Goal: Information Seeking & Learning: Learn about a topic

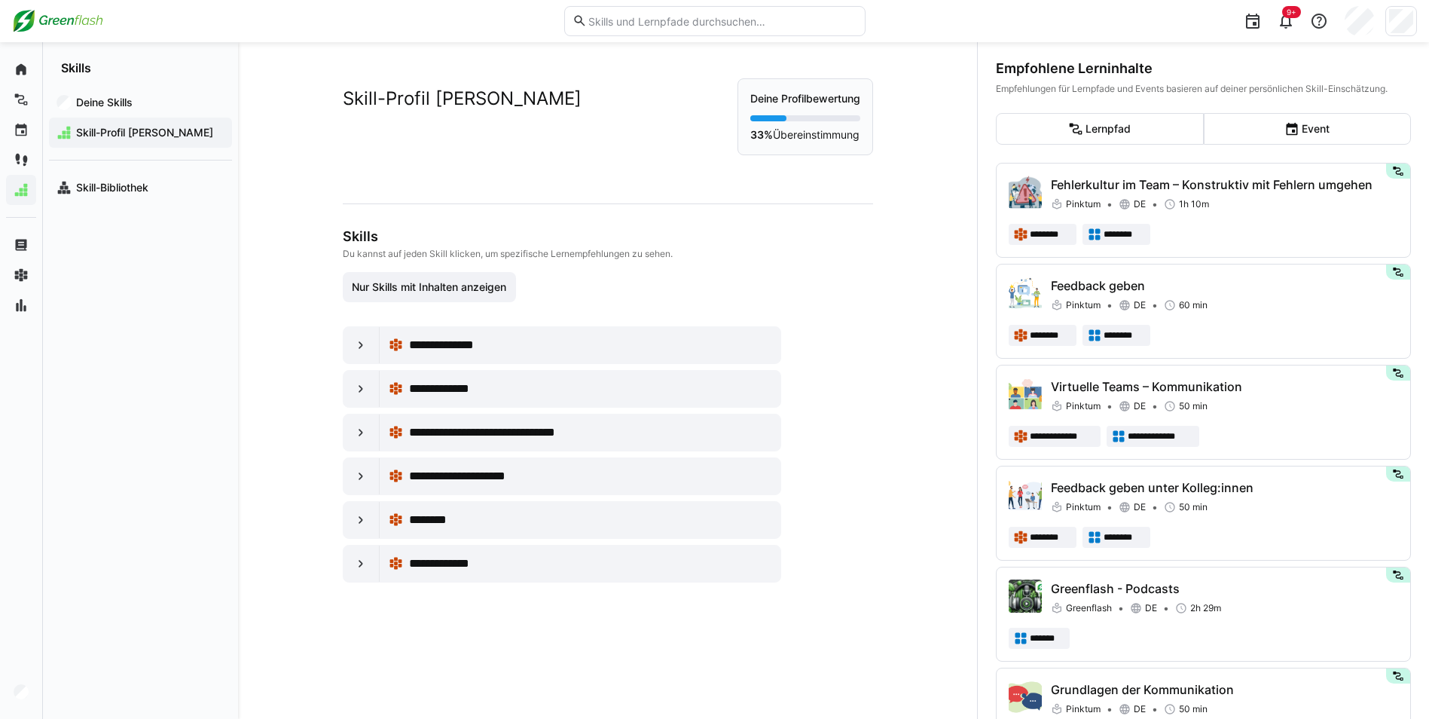
click at [0, 0] on app-navigation-label "Skills" at bounding box center [0, 0] width 0 height 0
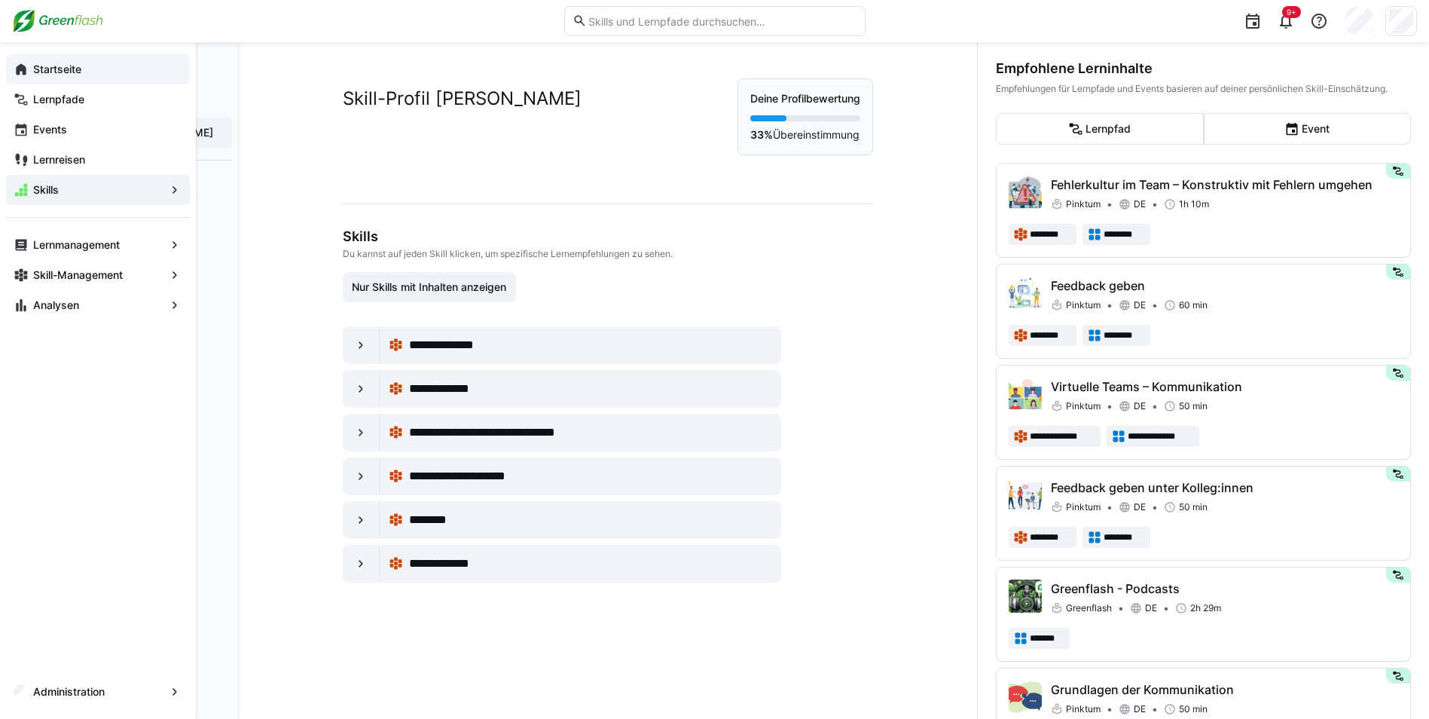
click at [20, 70] on eds-icon at bounding box center [21, 69] width 15 height 15
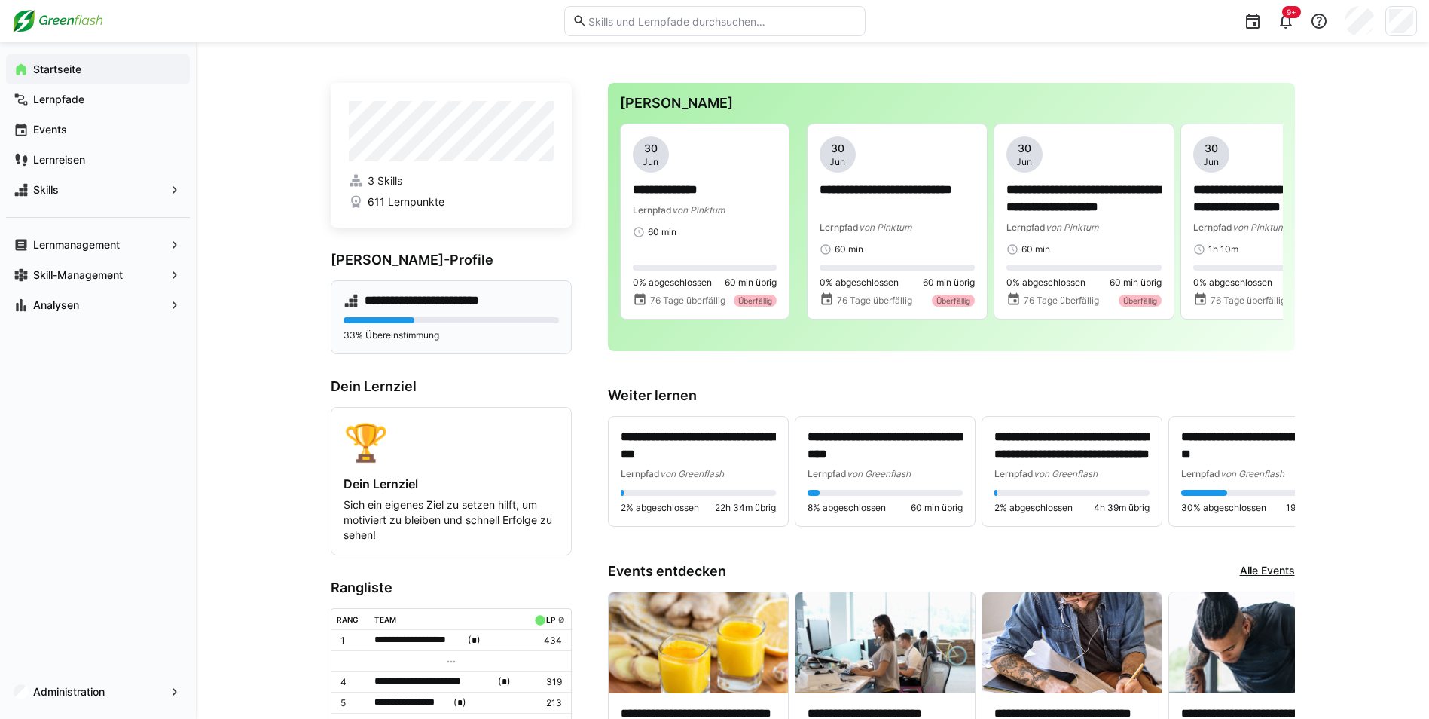
click at [403, 304] on h4 "**********" at bounding box center [437, 300] width 144 height 15
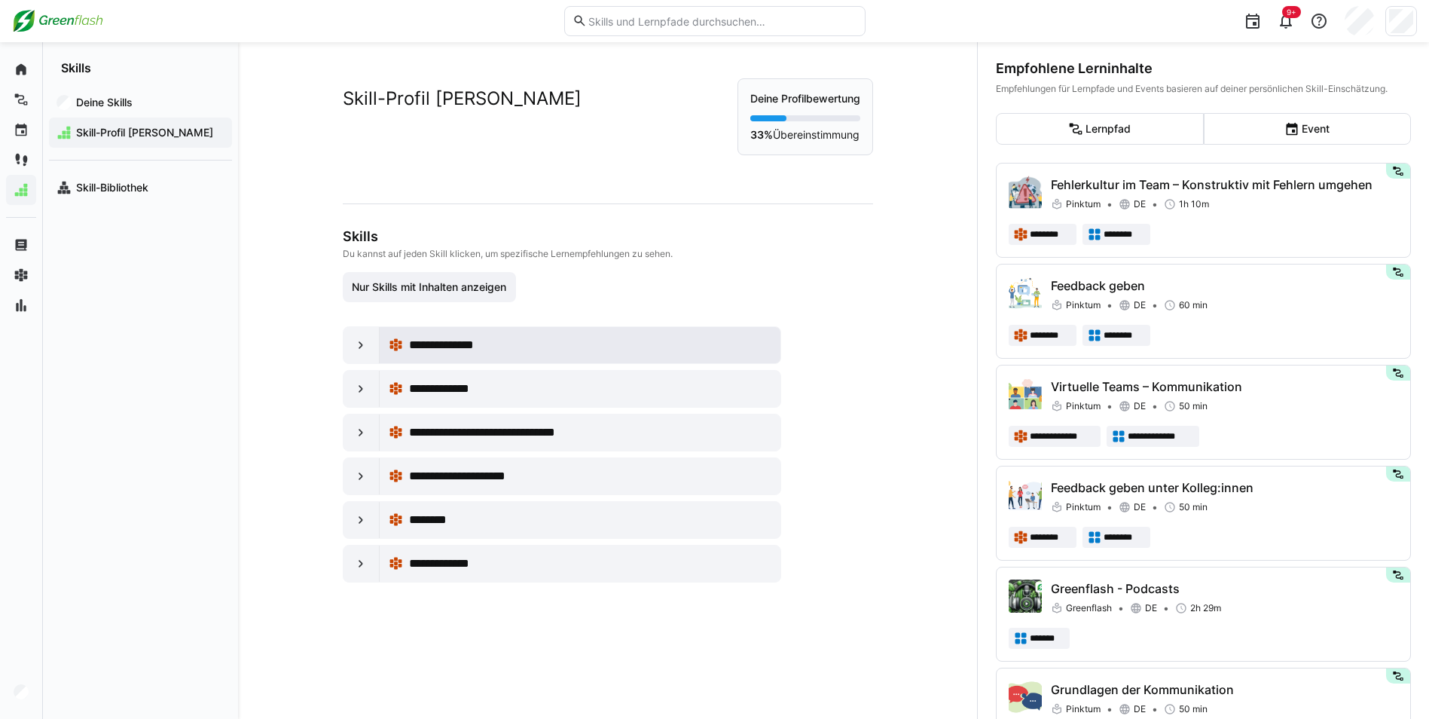
click at [472, 348] on span "**********" at bounding box center [450, 345] width 82 height 18
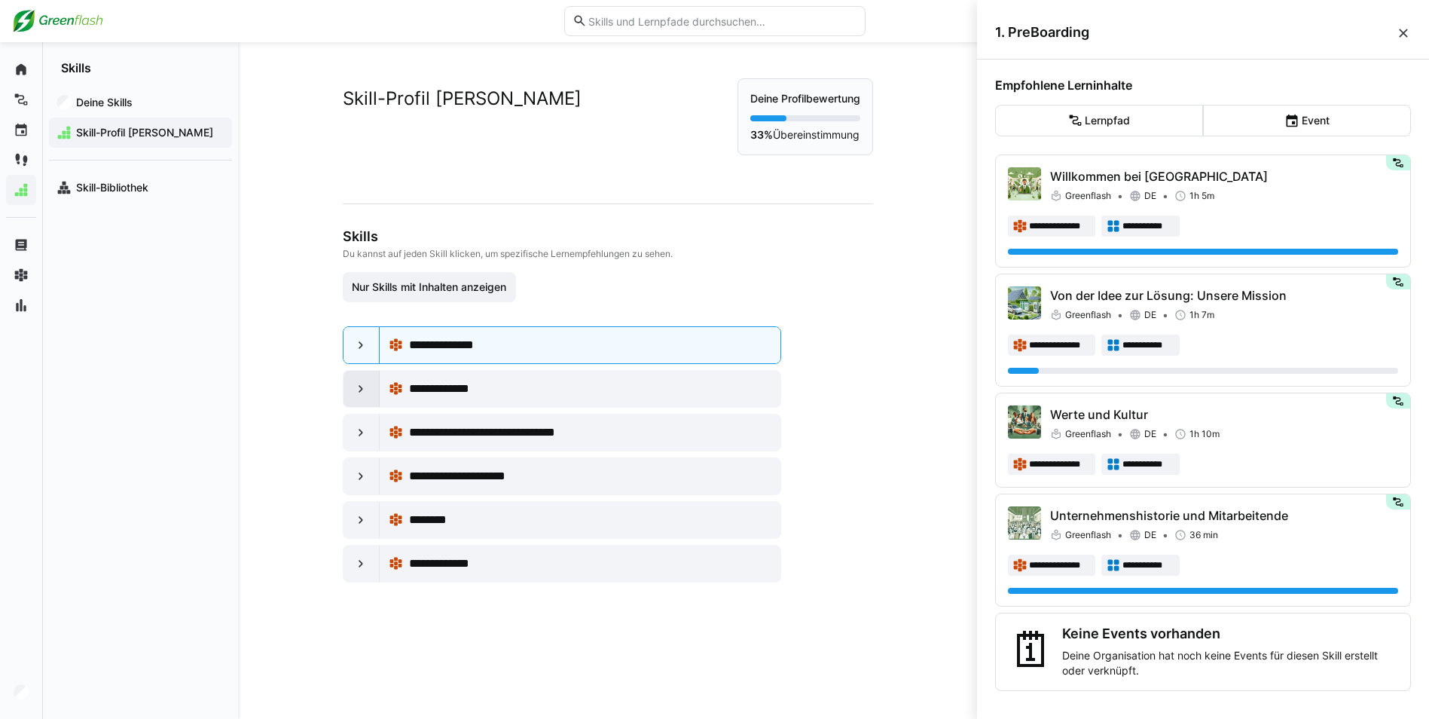
click at [360, 393] on eds-icon at bounding box center [360, 388] width 15 height 15
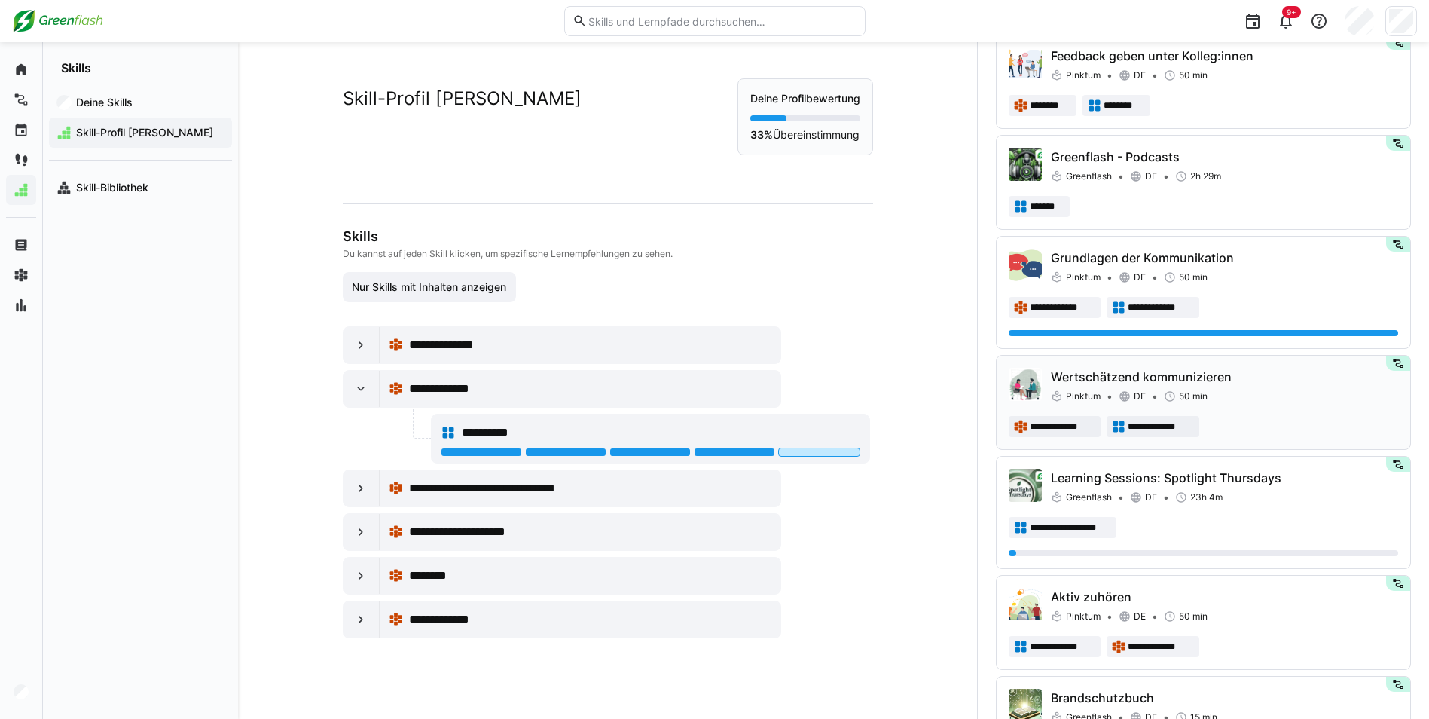
scroll to position [452, 0]
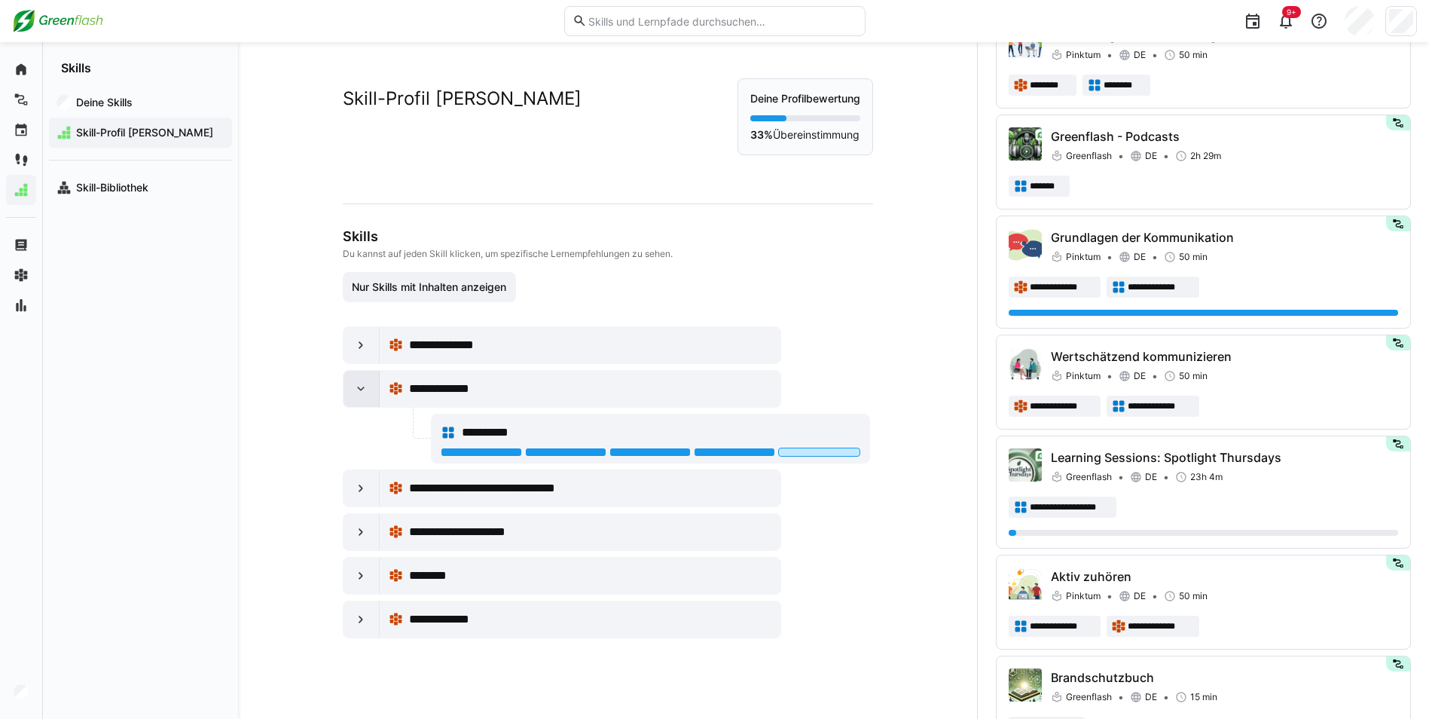
click at [353, 391] on eds-icon at bounding box center [360, 388] width 15 height 15
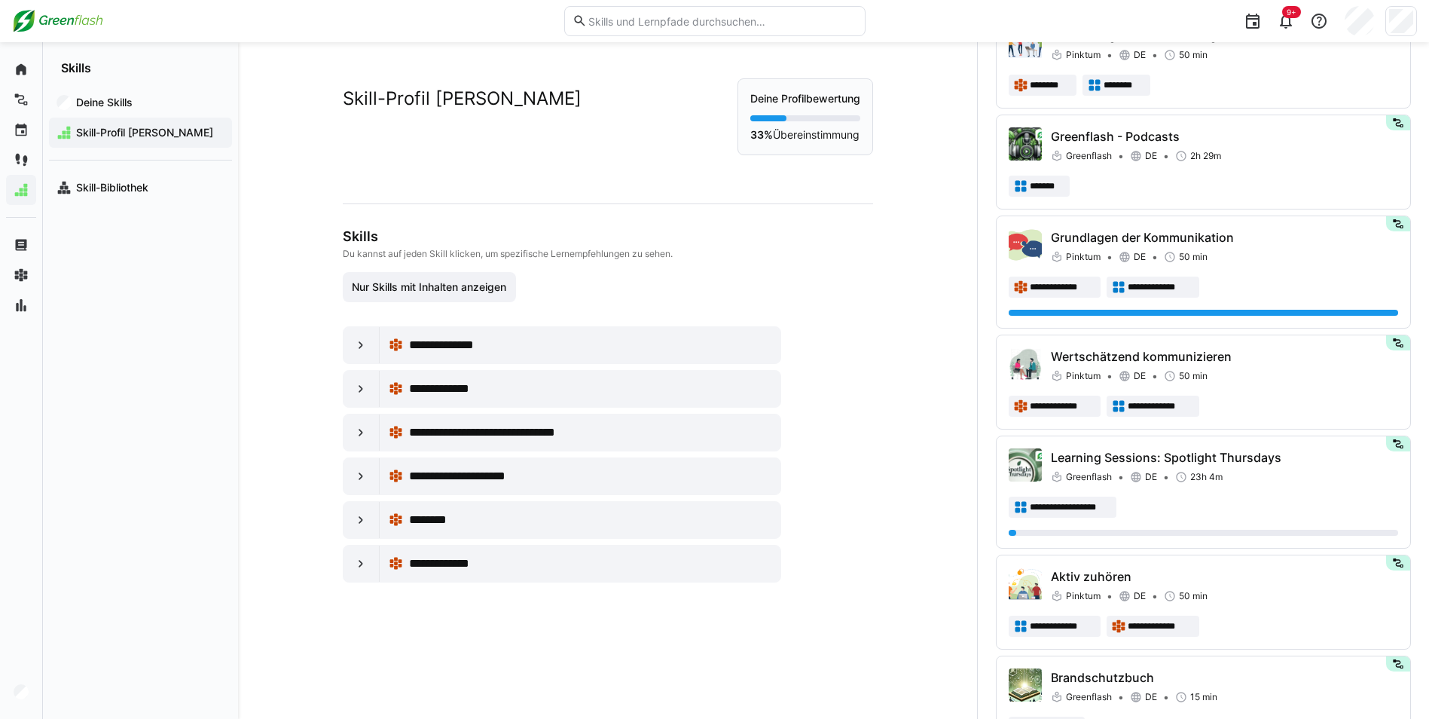
drag, startPoint x: 105, startPoint y: 182, endPoint x: 244, endPoint y: 283, distance: 171.9
click at [0, 0] on app-navigation-label "Skill-Bibliothek" at bounding box center [0, 0] width 0 height 0
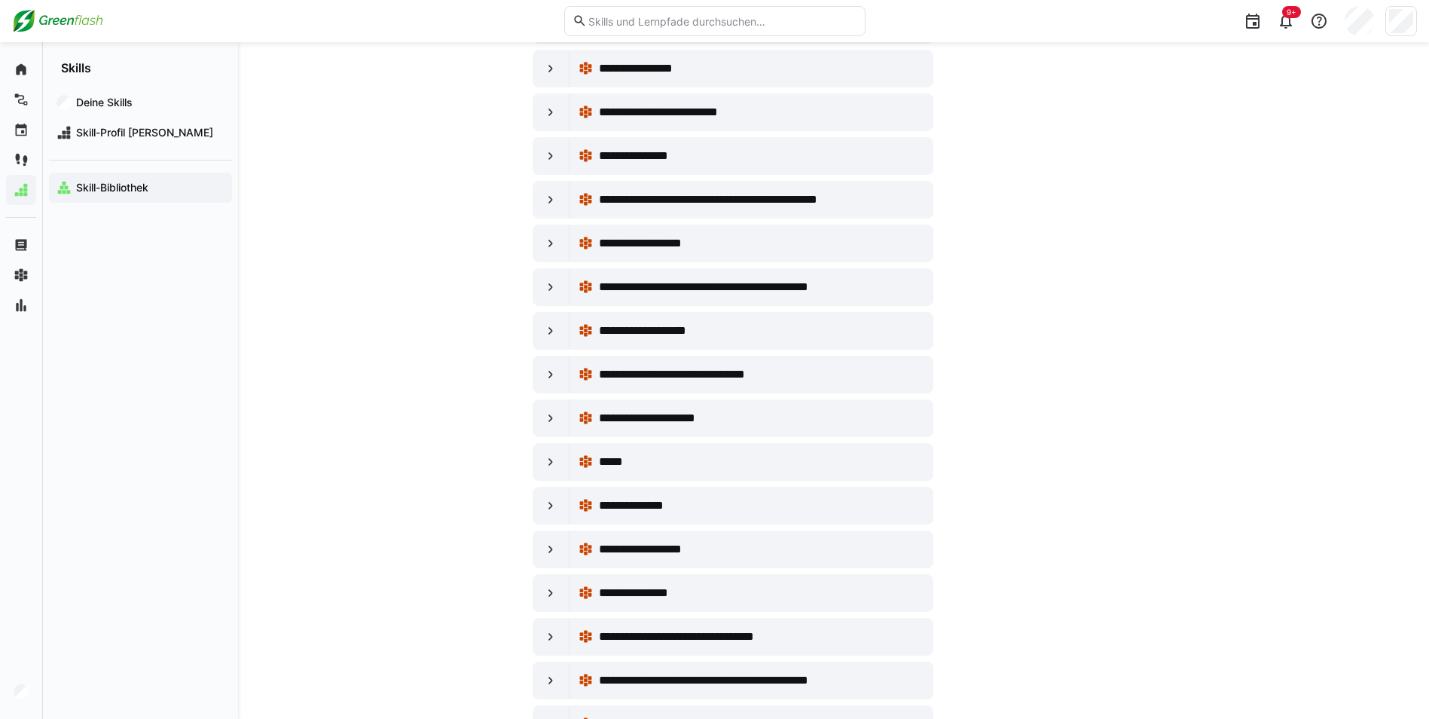
scroll to position [2260, 0]
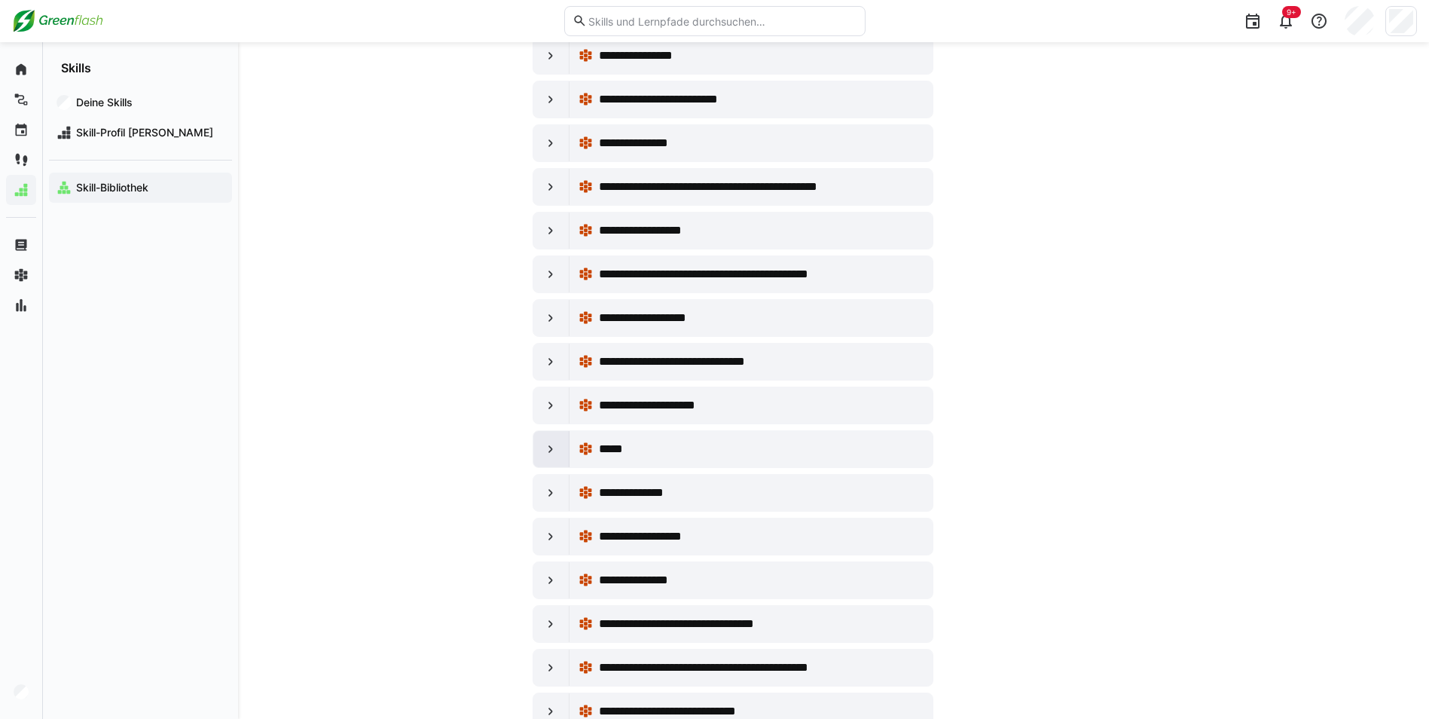
click at [548, 451] on eds-icon at bounding box center [550, 448] width 15 height 15
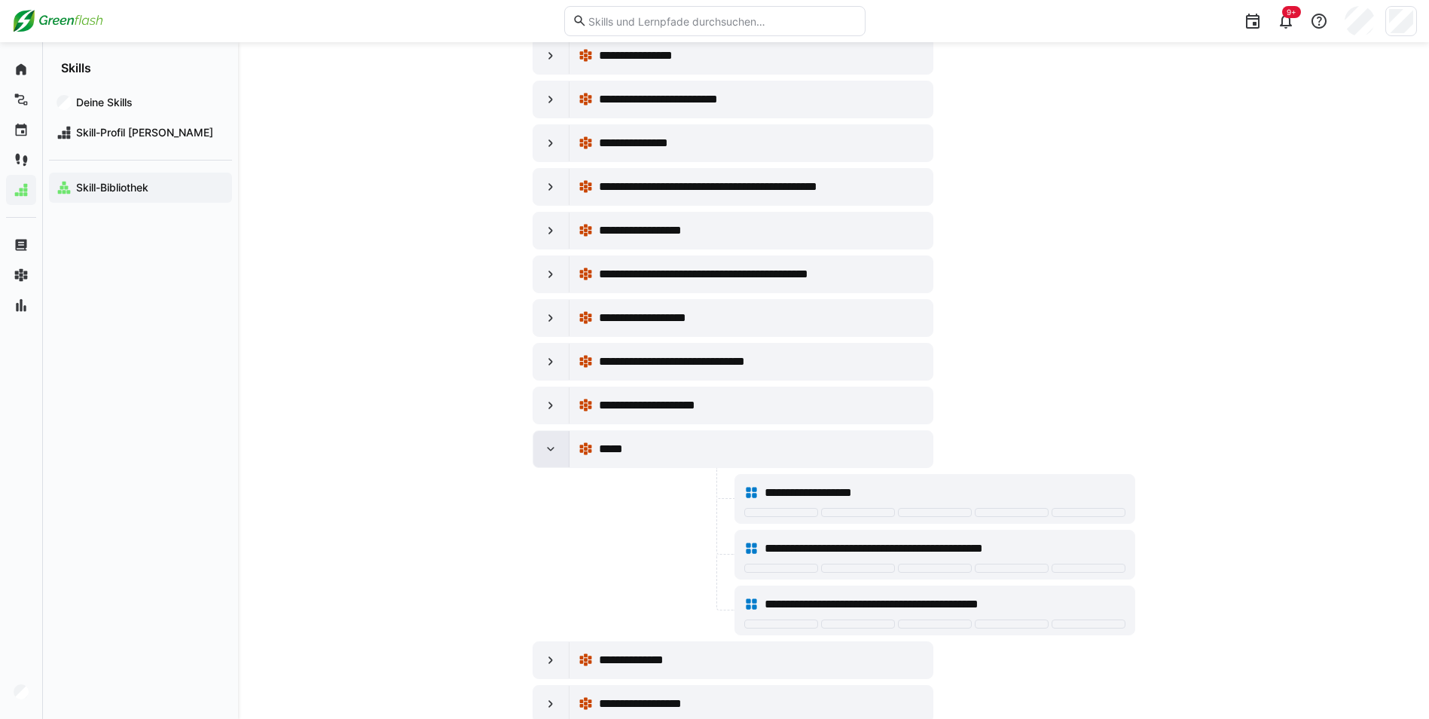
click at [546, 448] on eds-icon at bounding box center [550, 448] width 15 height 15
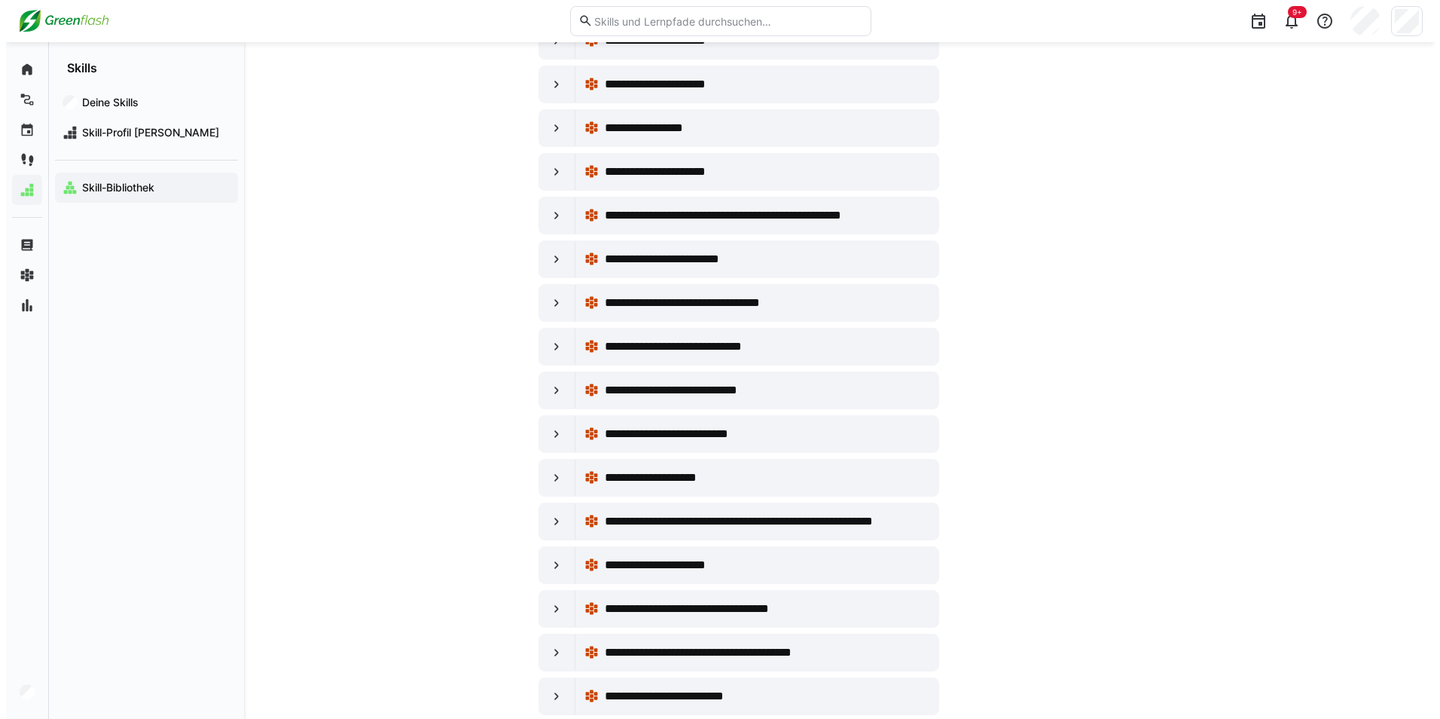
scroll to position [0, 0]
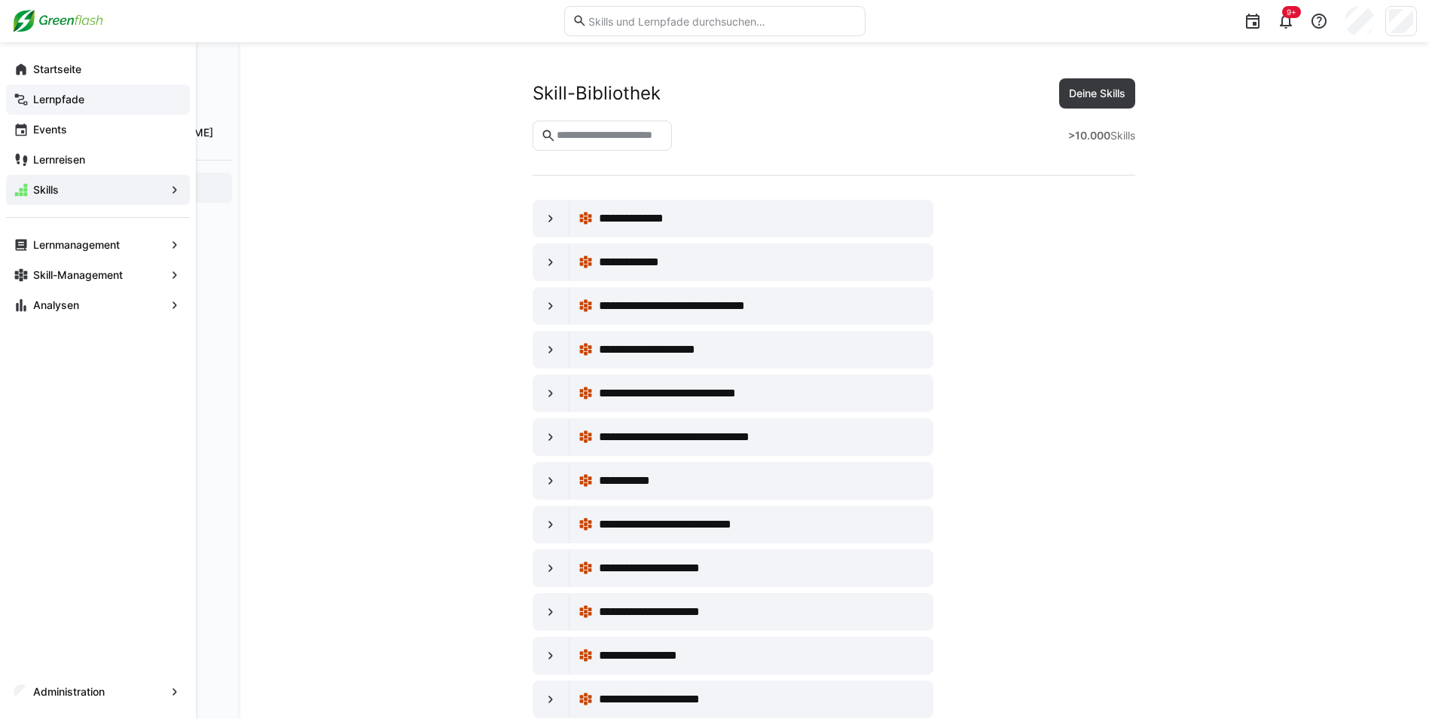
drag, startPoint x: 38, startPoint y: 74, endPoint x: 95, endPoint y: 95, distance: 60.3
click at [21, 69] on eds-icon at bounding box center [21, 69] width 15 height 15
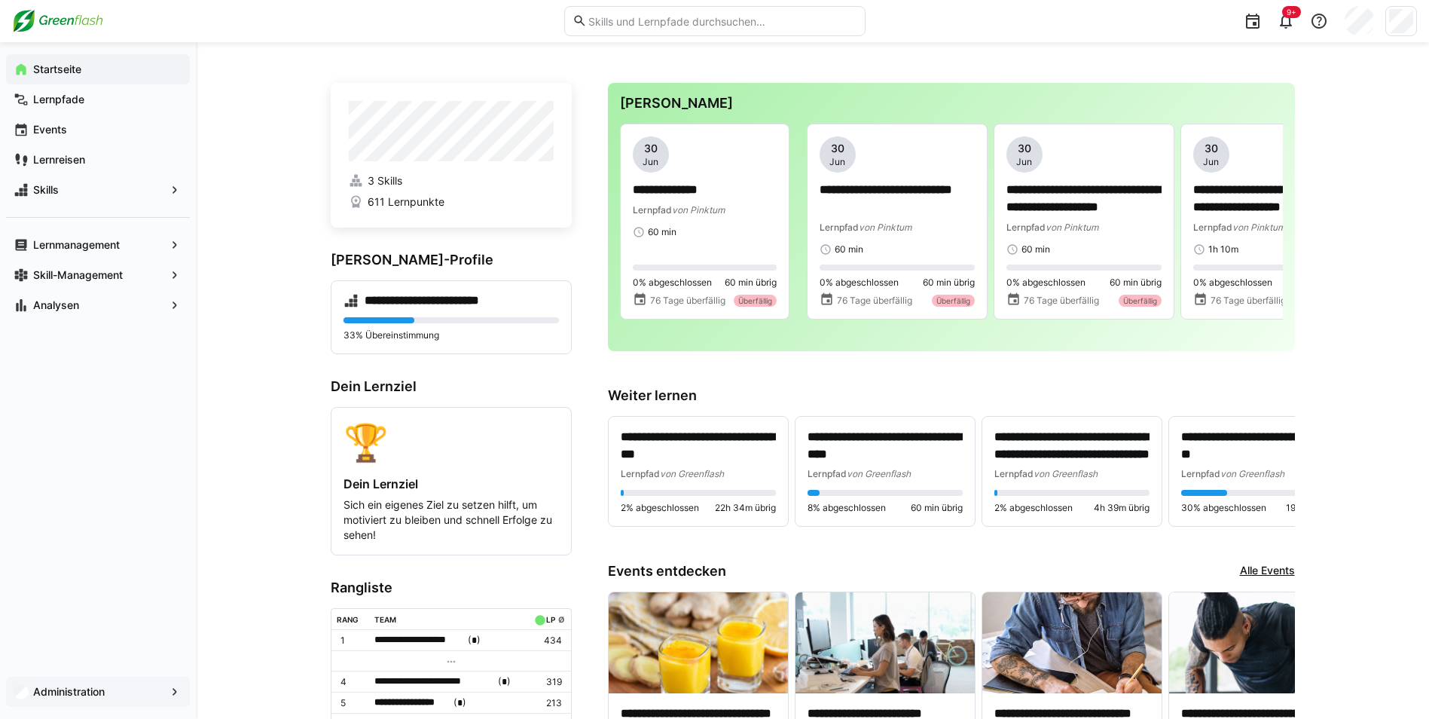
click at [0, 0] on app-navigation-label "Administration" at bounding box center [0, 0] width 0 height 0
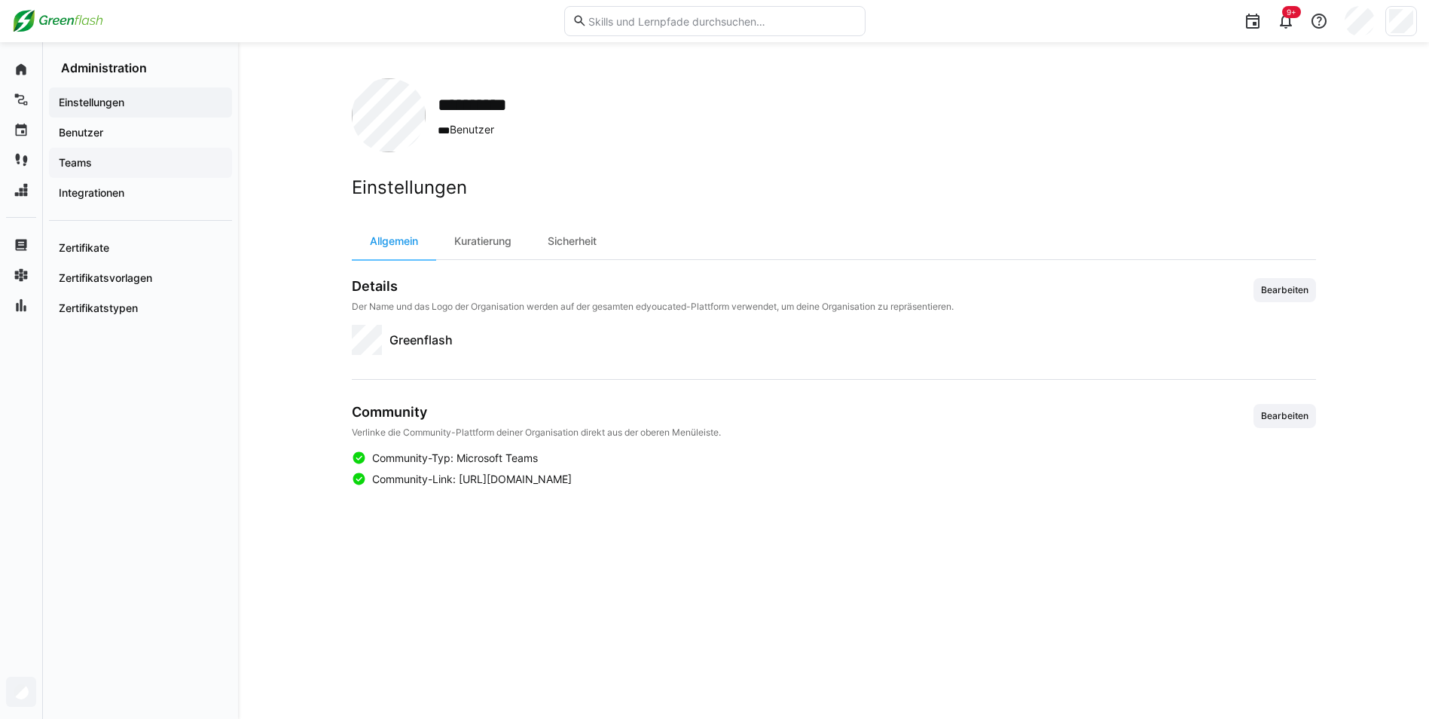
click at [105, 154] on div "Teams" at bounding box center [140, 163] width 183 height 30
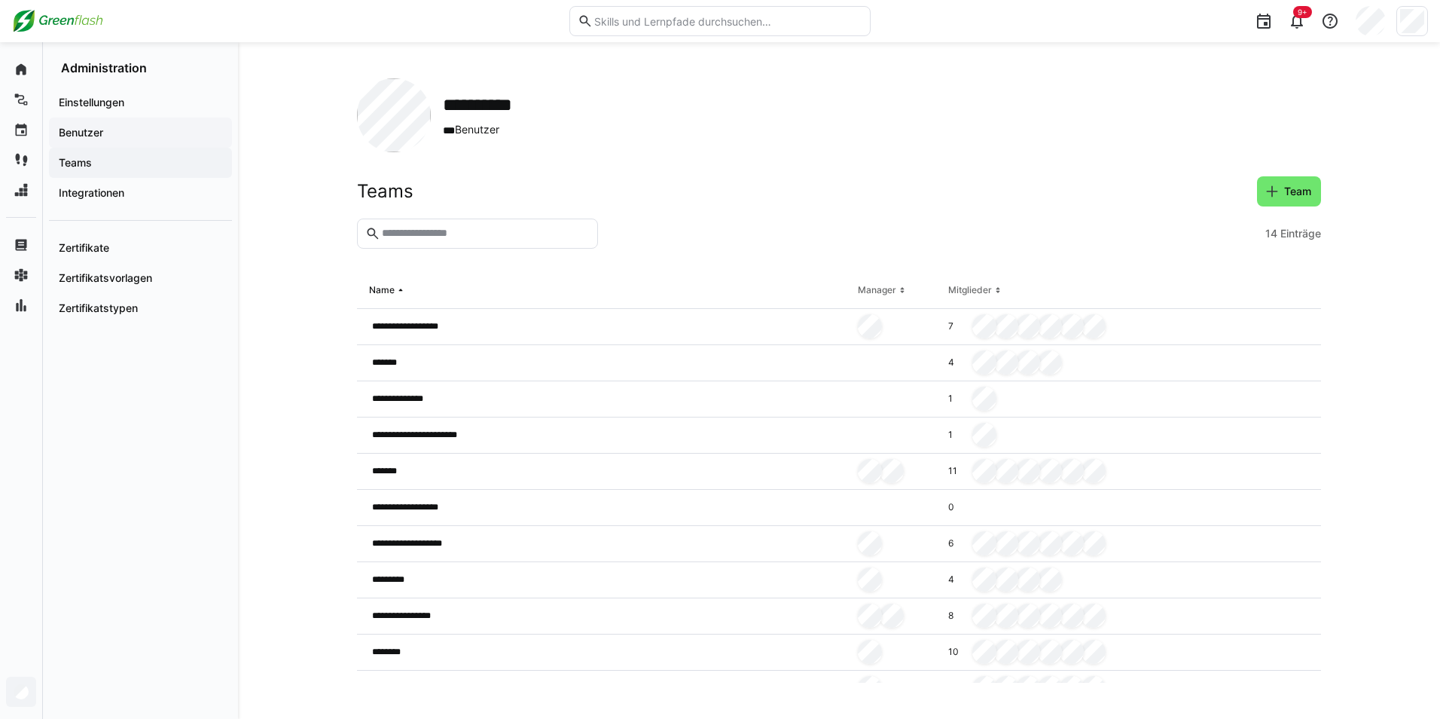
click at [108, 129] on span "Benutzer" at bounding box center [140, 132] width 168 height 15
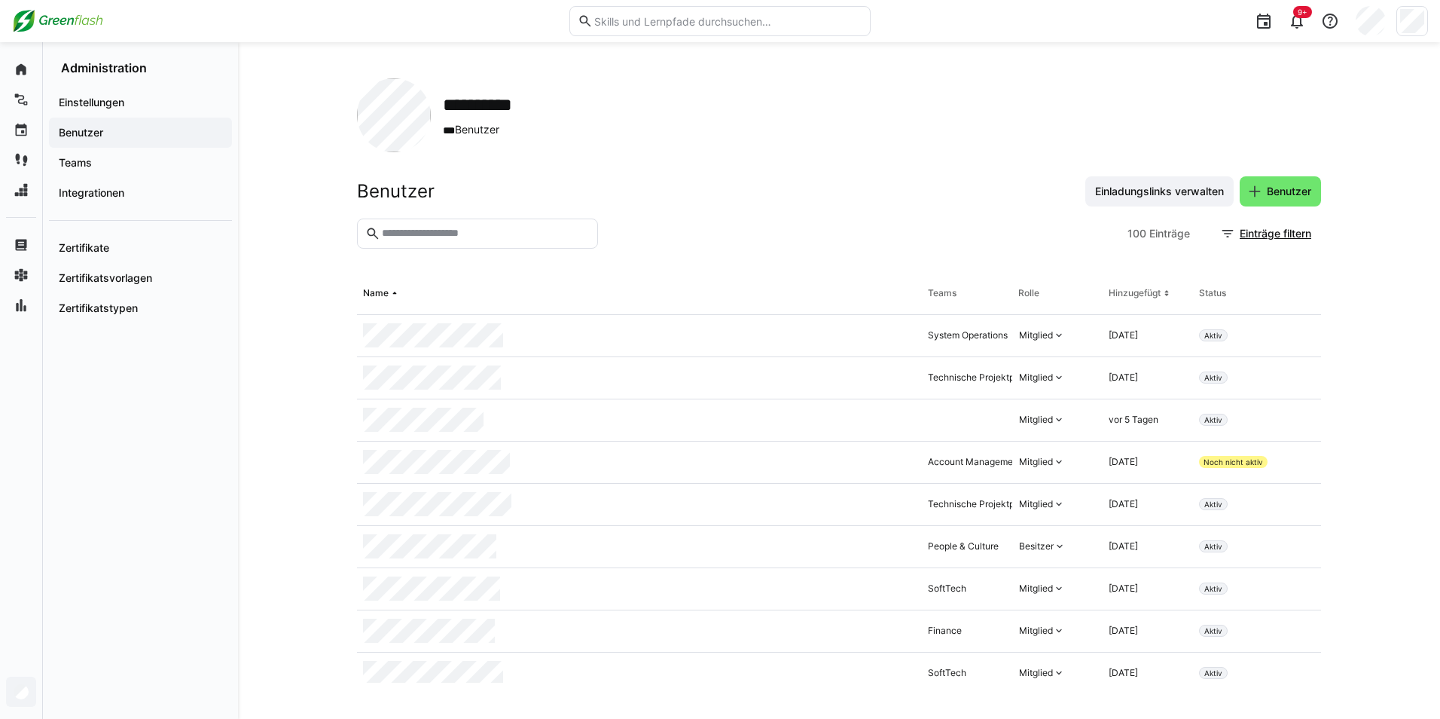
click at [573, 232] on input "text" at bounding box center [484, 234] width 209 height 14
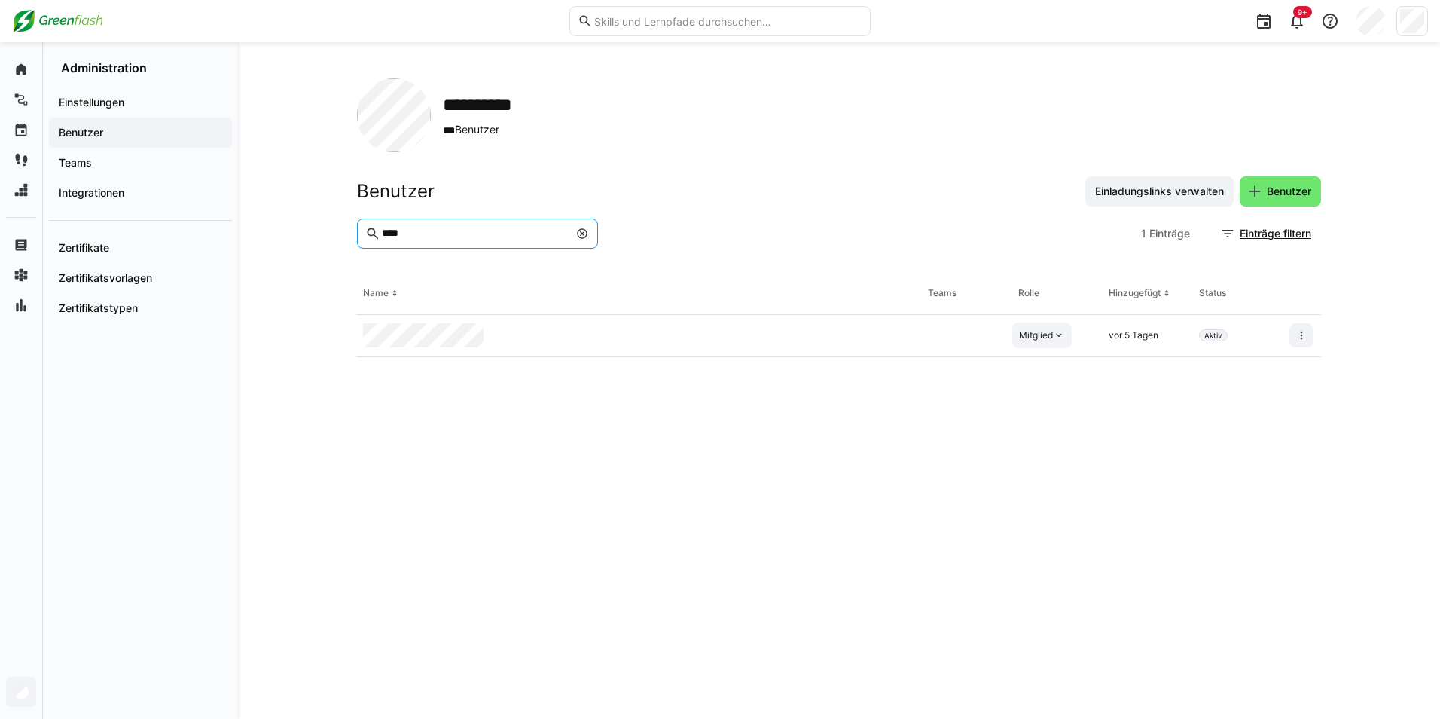
type input "****"
click at [1054, 331] on eds-icon at bounding box center [1059, 335] width 12 height 12
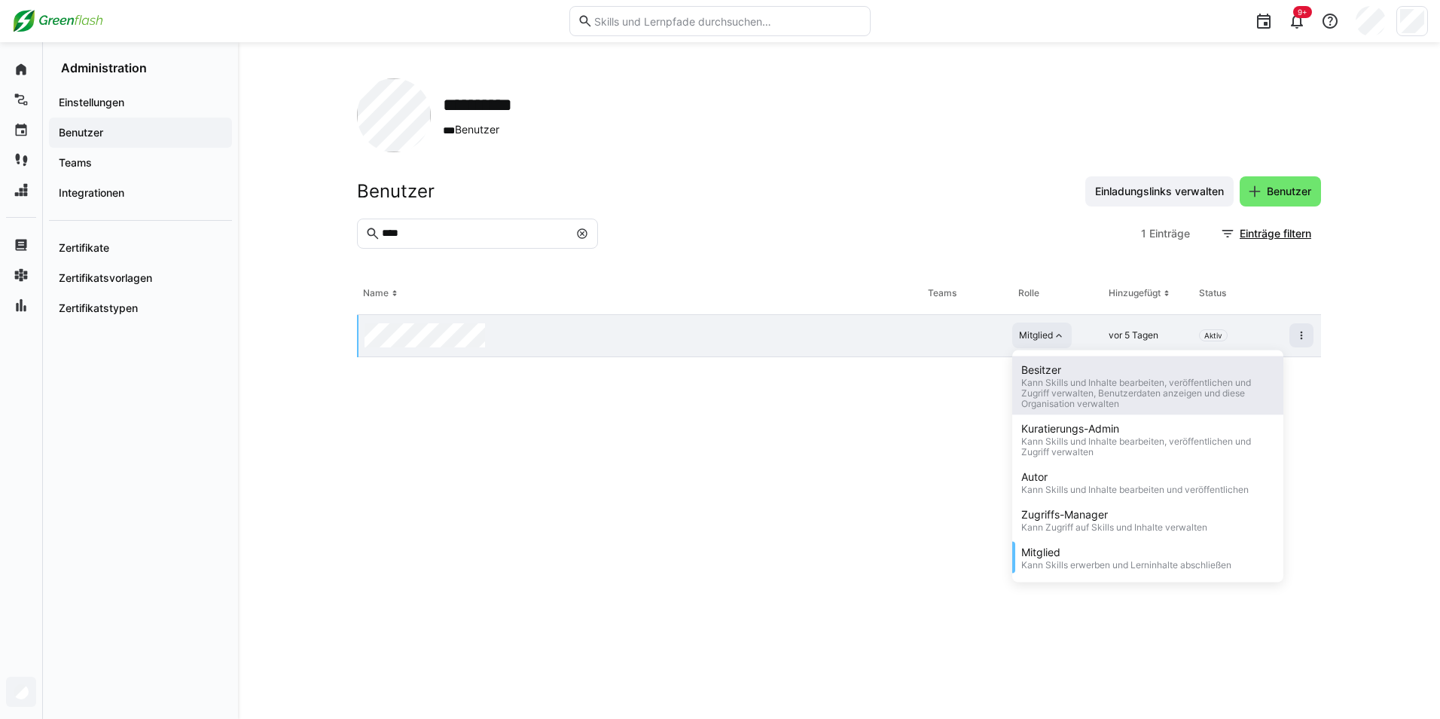
click at [1072, 398] on div "Kann Skills und Inhalte bearbeiten, veröffentlichen und Zugriff verwalten, Benu…" at bounding box center [1147, 393] width 253 height 32
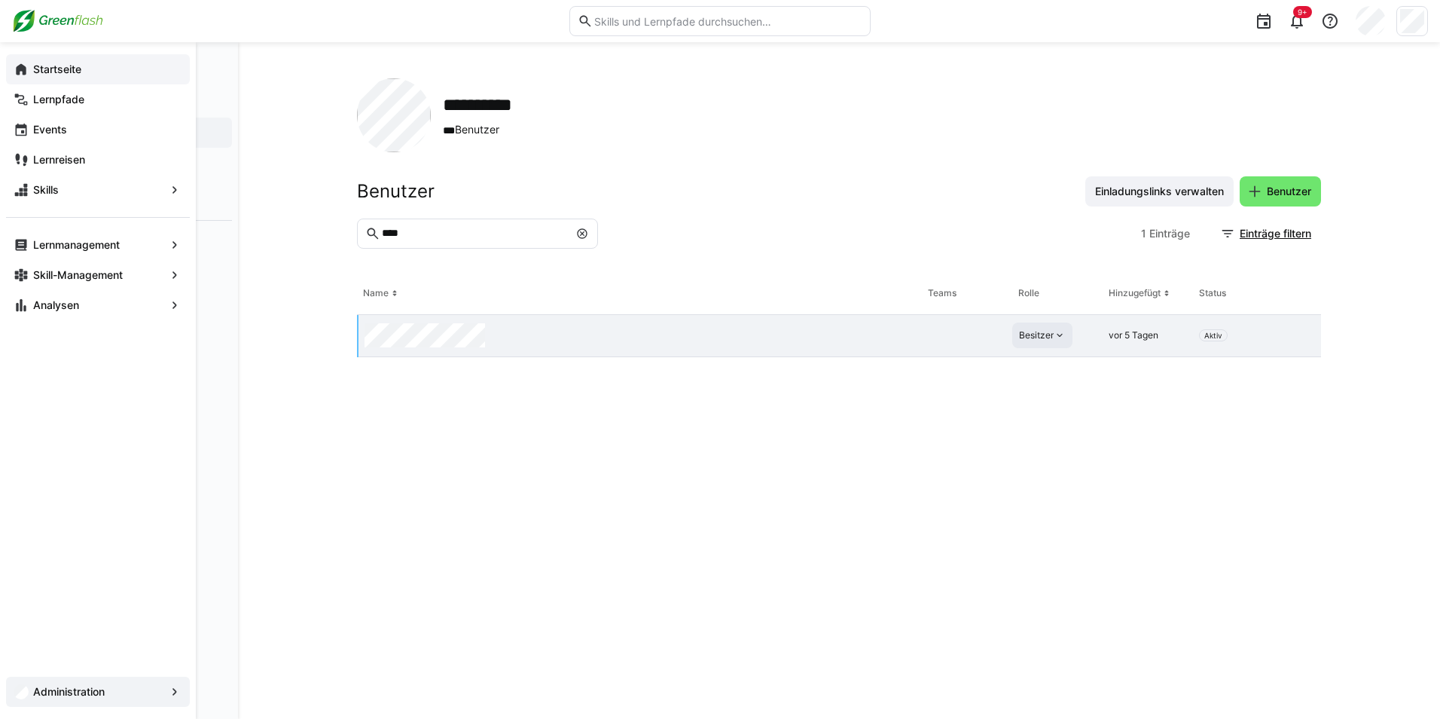
click at [81, 76] on span "Startseite" at bounding box center [106, 69] width 151 height 15
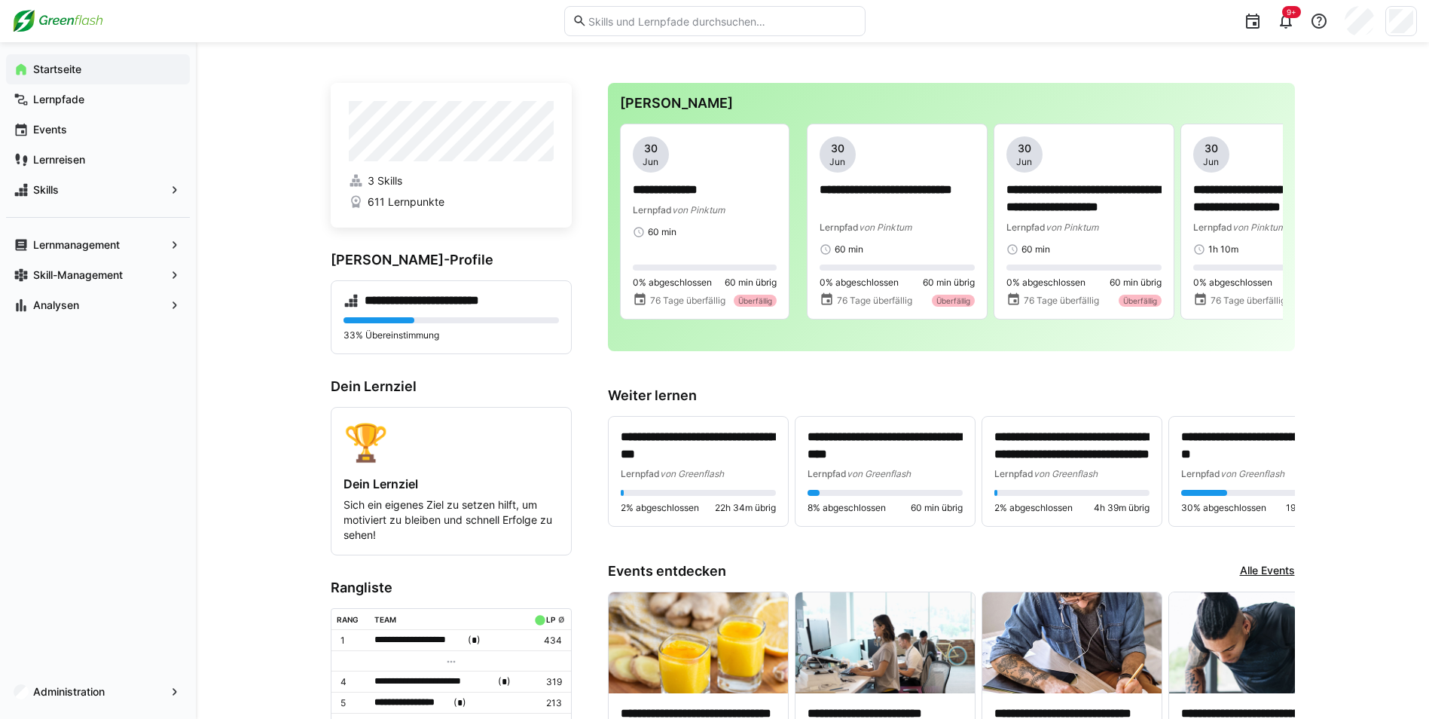
click at [618, 28] on eds-input at bounding box center [714, 21] width 301 height 30
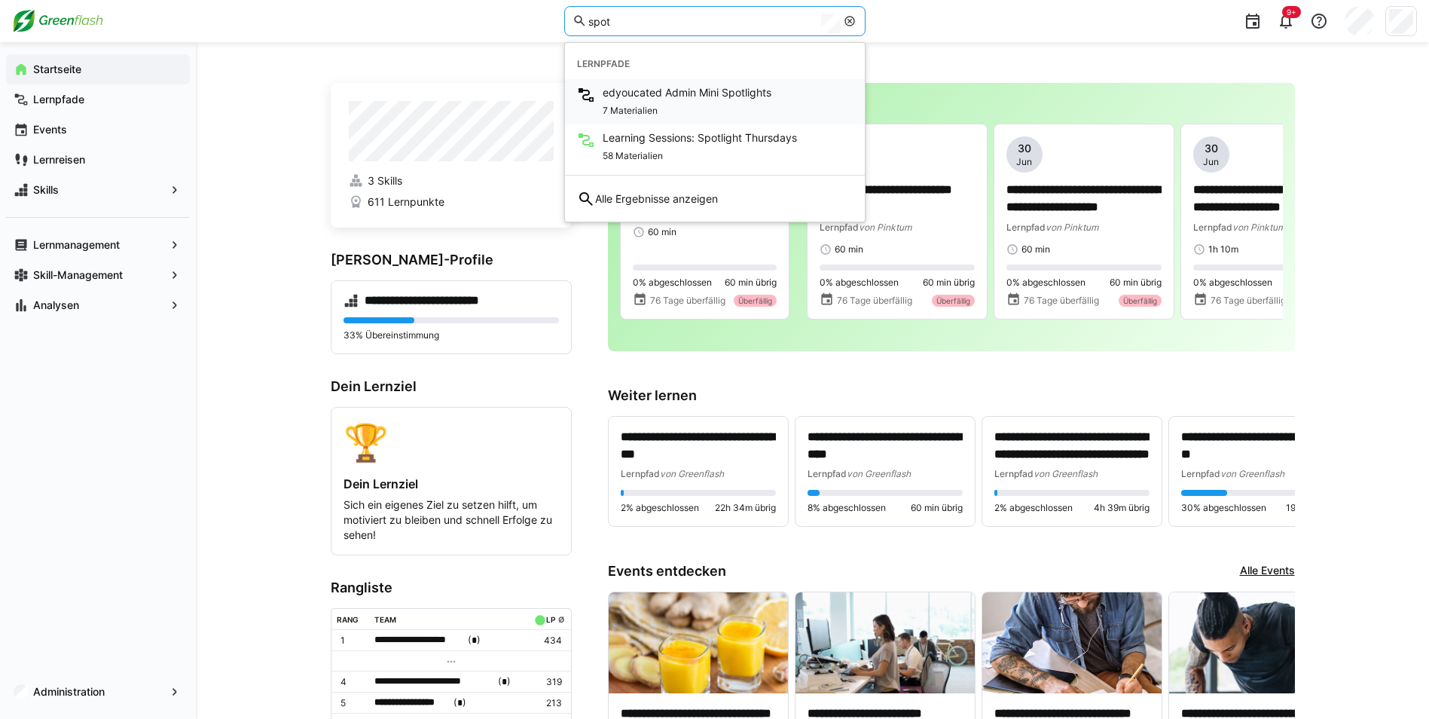
type input "spot"
click at [635, 94] on span "edyoucated Admin Mini Spotlights" at bounding box center [687, 92] width 169 height 15
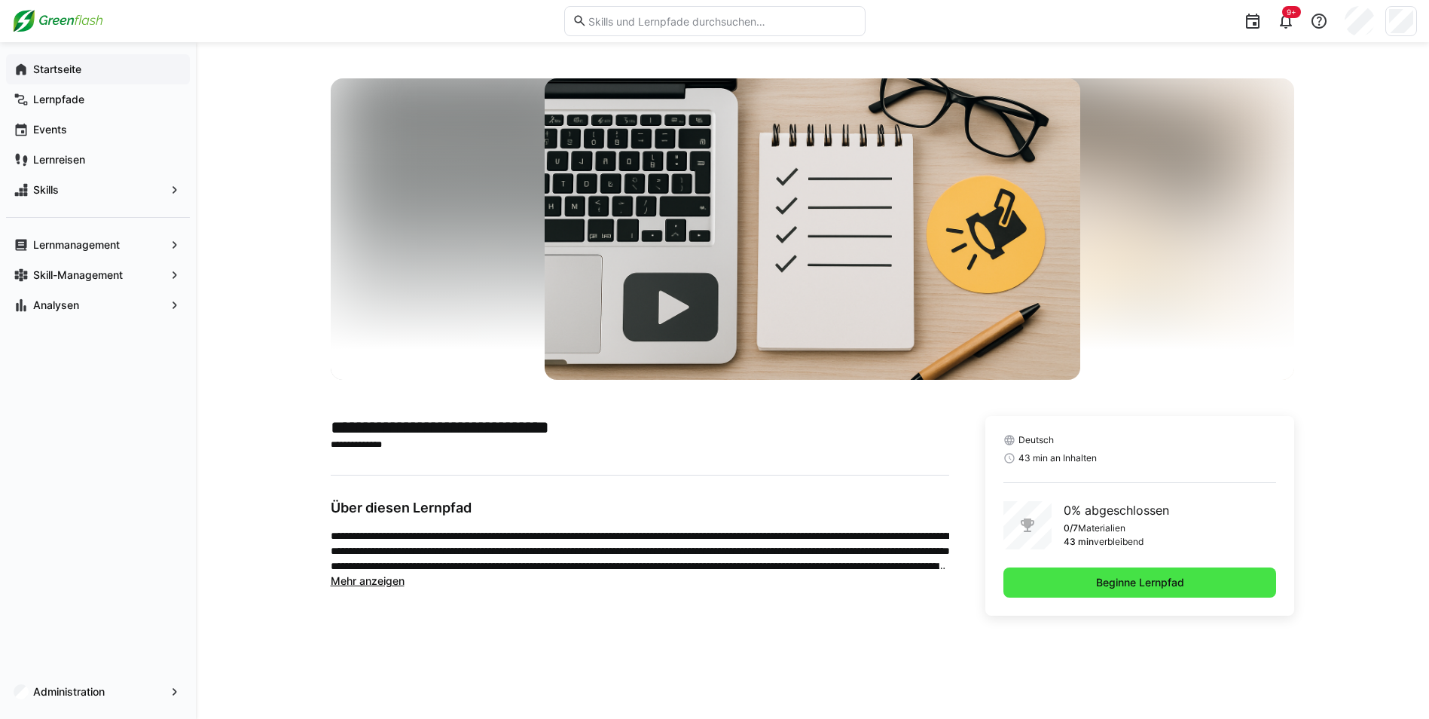
click at [1127, 572] on span "Beginne Lernpfad" at bounding box center [1139, 582] width 273 height 30
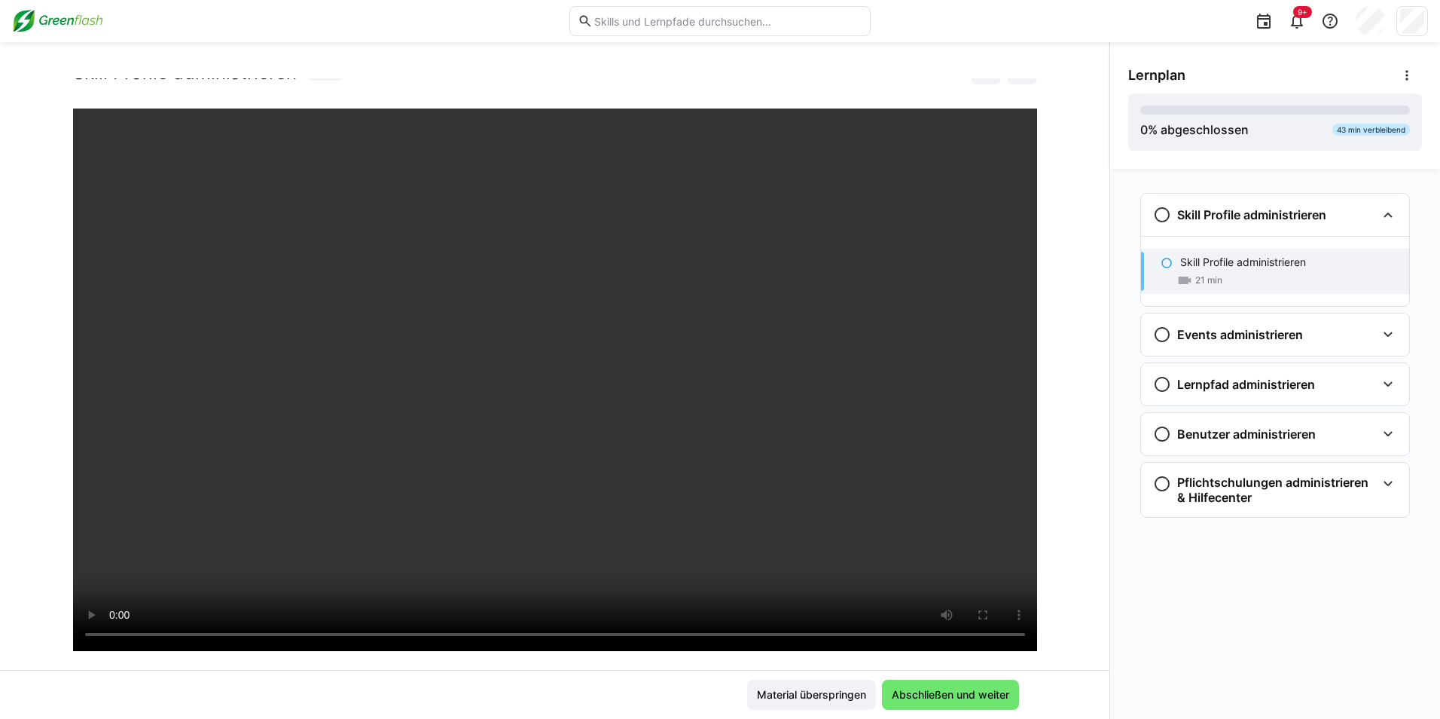
scroll to position [32, 0]
